Goal: Transaction & Acquisition: Purchase product/service

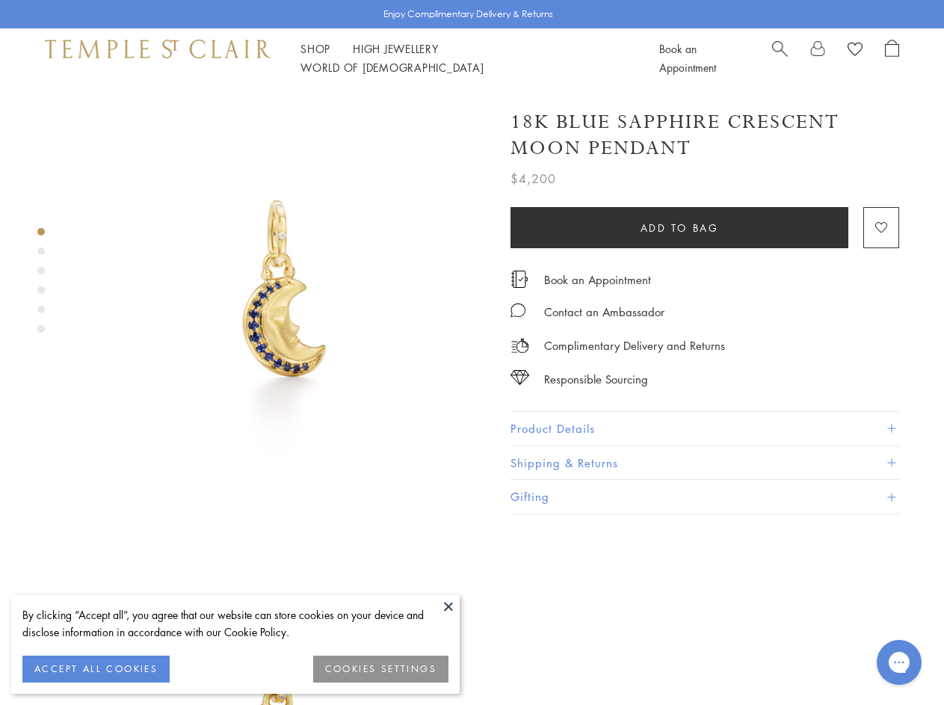
click at [471, 352] on img at bounding box center [281, 294] width 413 height 413
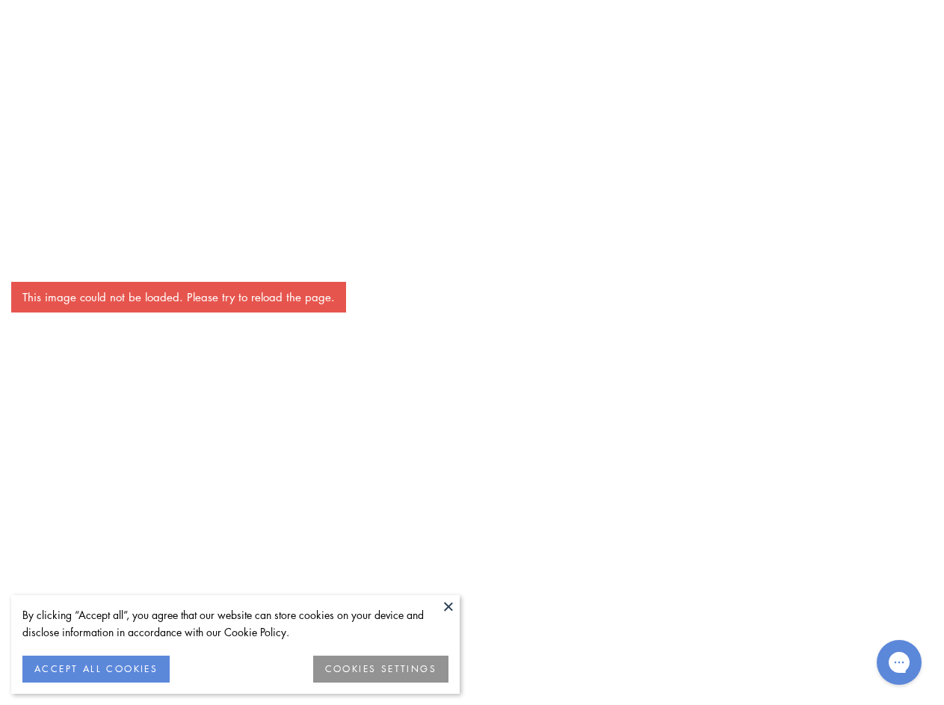
click at [448, 606] on button at bounding box center [448, 606] width 22 height 22
click at [96, 669] on button "ACCEPT ALL COOKIES" at bounding box center [95, 668] width 147 height 27
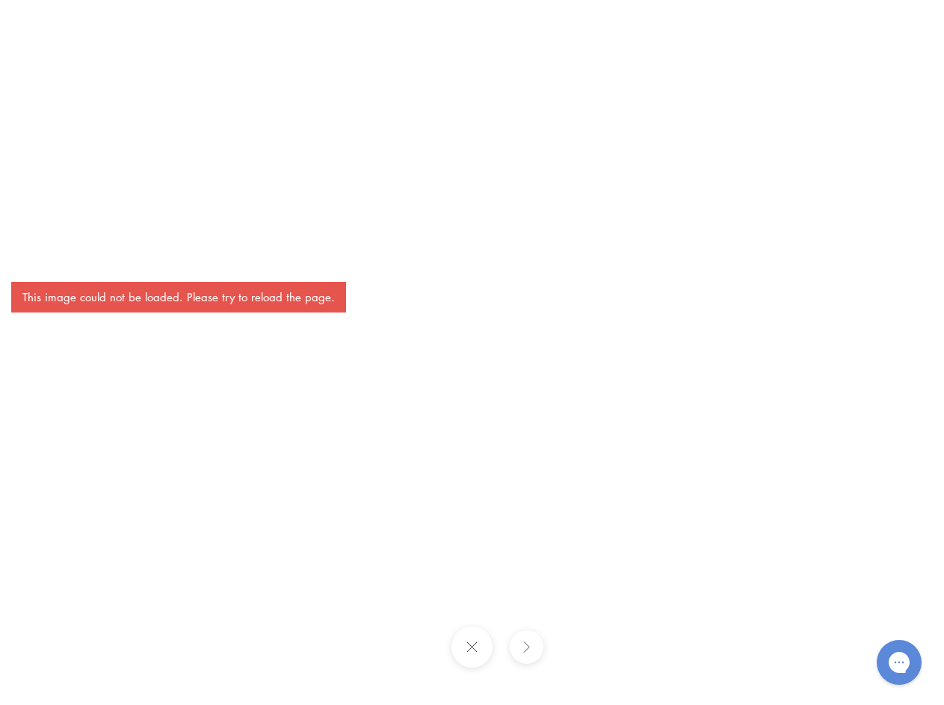
click at [381, 669] on div "This image could not be loaded. Please try to reload the page." at bounding box center [472, 352] width 944 height 705
click at [315, 58] on div "This image could not be loaded. Please try to reload the page." at bounding box center [472, 352] width 944 height 705
click at [513, 58] on div "This image could not be loaded. Please try to reload the page." at bounding box center [472, 352] width 944 height 705
click at [471, 396] on div "This image could not be loaded. Please try to reload the page." at bounding box center [472, 352] width 944 height 705
click at [41, 232] on div "This image could not be loaded. Please try to reload the page." at bounding box center [472, 352] width 944 height 705
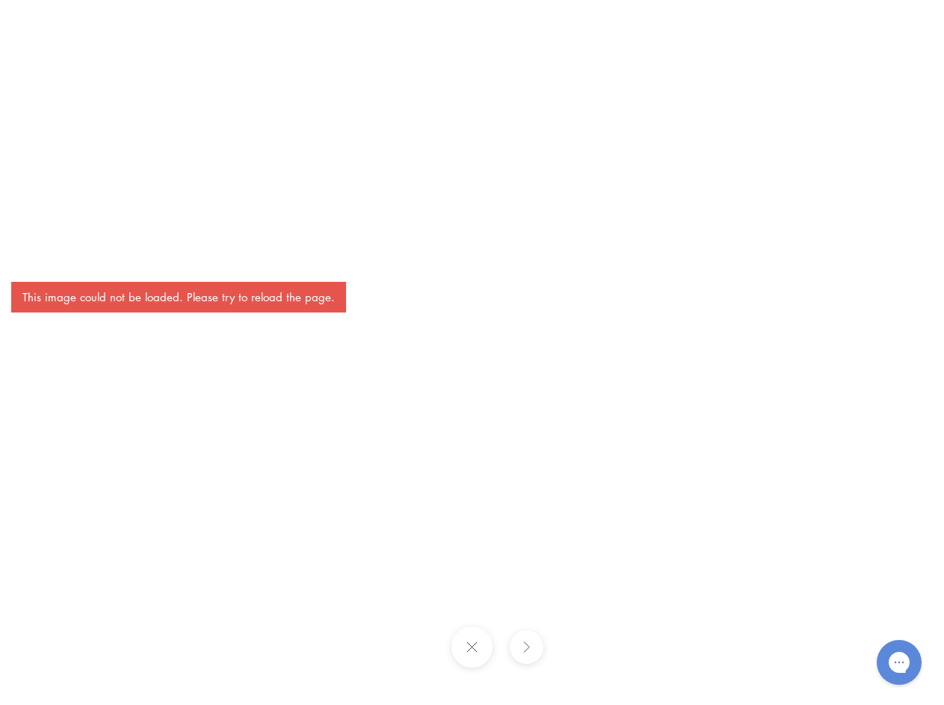
click at [41, 251] on div "This image could not be loaded. Please try to reload the page." at bounding box center [472, 352] width 944 height 705
click at [41, 270] on div "This image could not be loaded. Please try to reload the page." at bounding box center [472, 352] width 944 height 705
